Goal: Information Seeking & Learning: Find specific fact

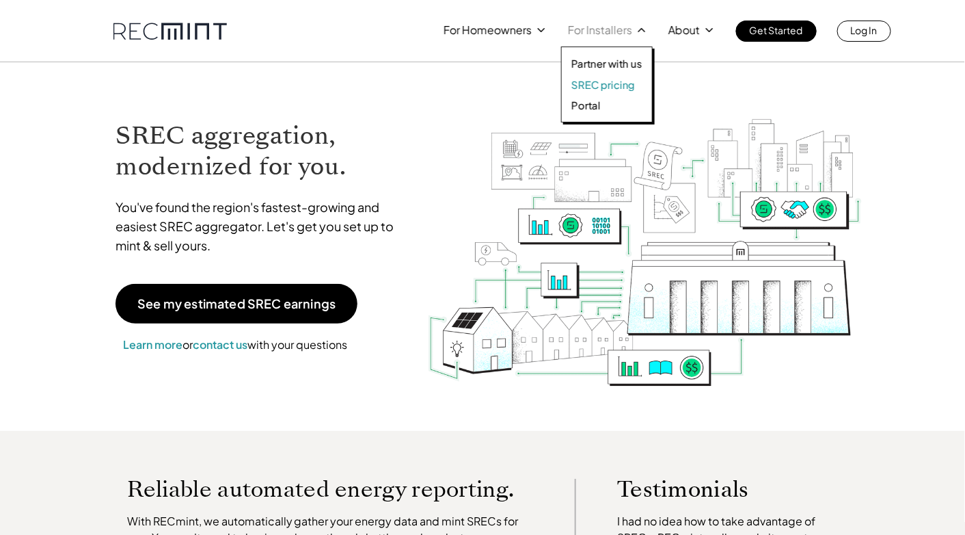
click at [608, 84] on p "SREC pricing" at bounding box center [604, 85] width 64 height 14
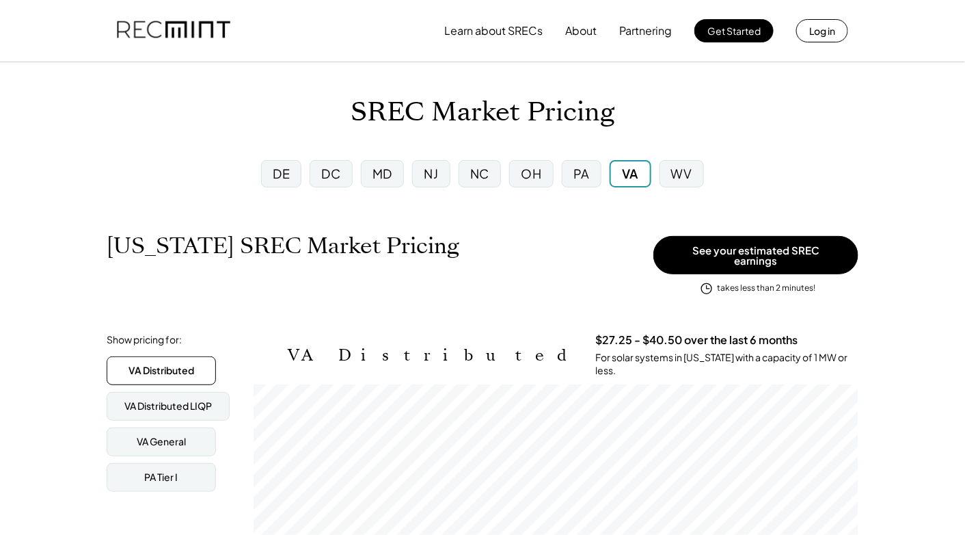
scroll to position [225, 605]
click at [380, 174] on div "MD" at bounding box center [383, 173] width 20 height 17
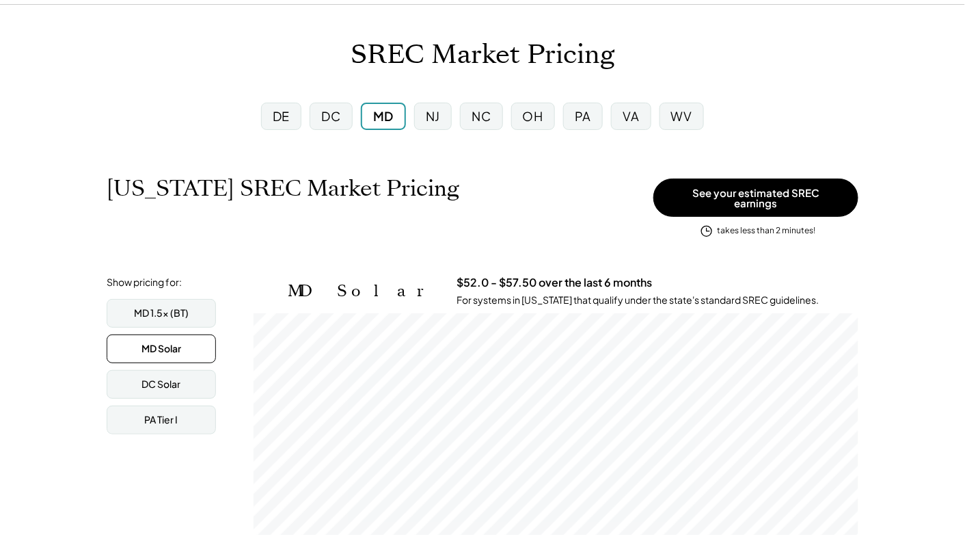
scroll to position [68, 0]
